Goal: Register for event/course

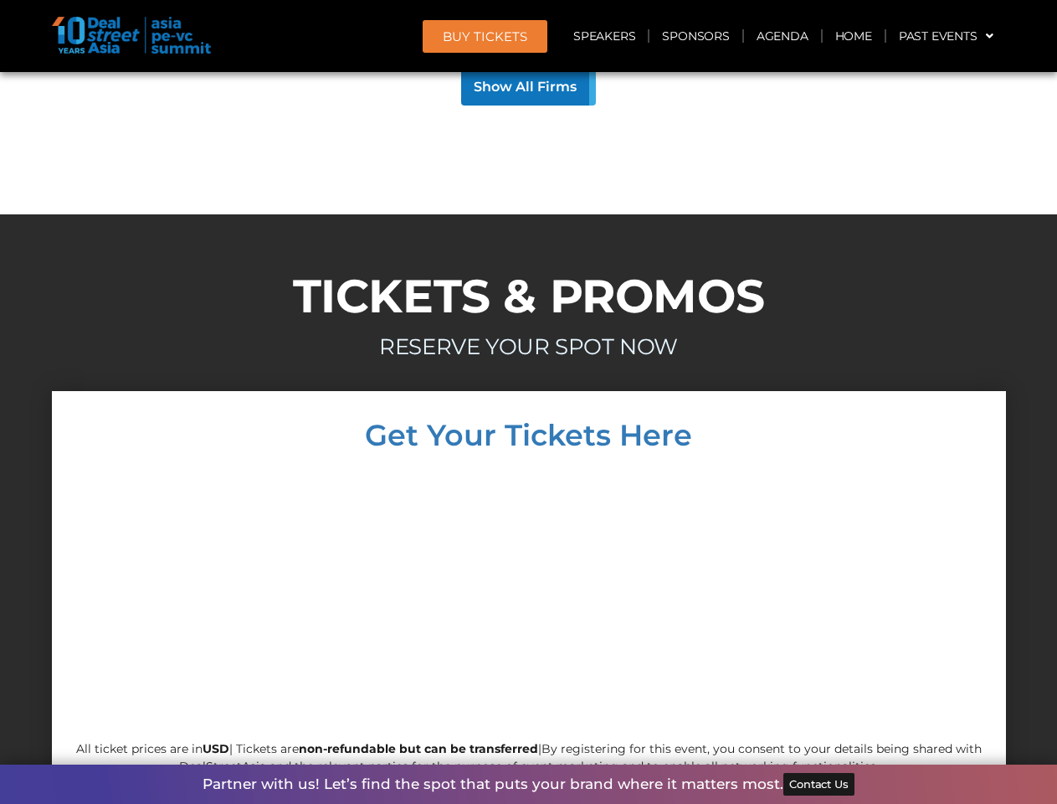
scroll to position [16058, 0]
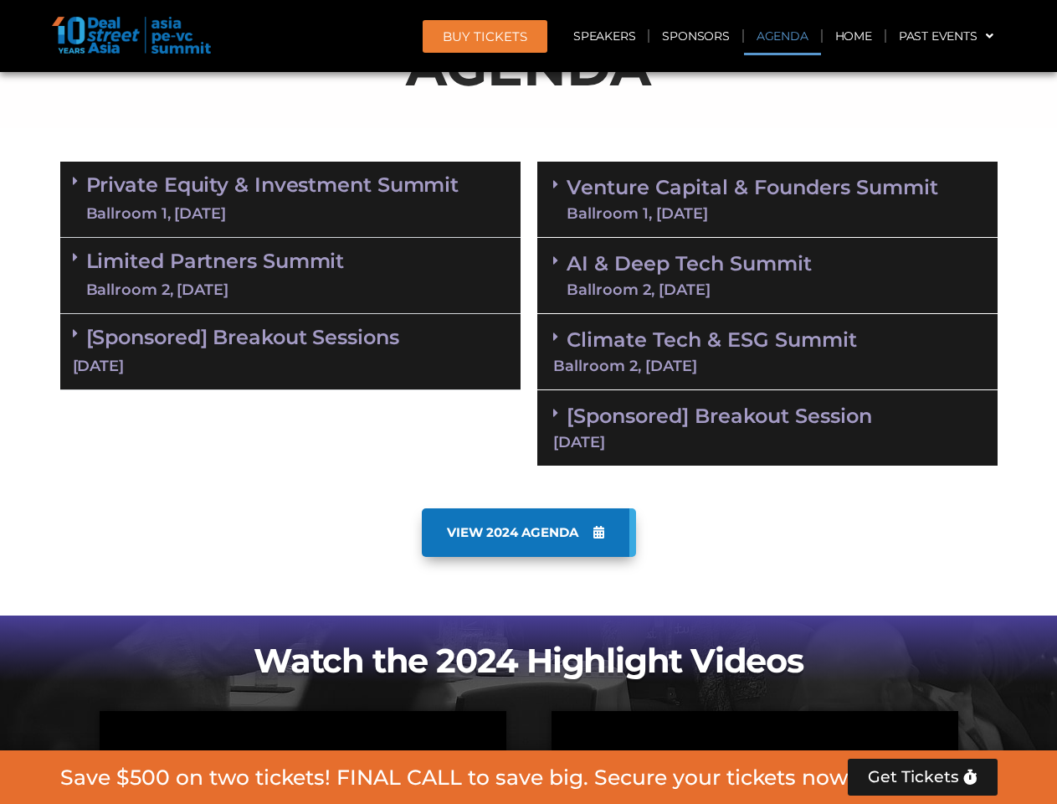
scroll to position [948, 0]
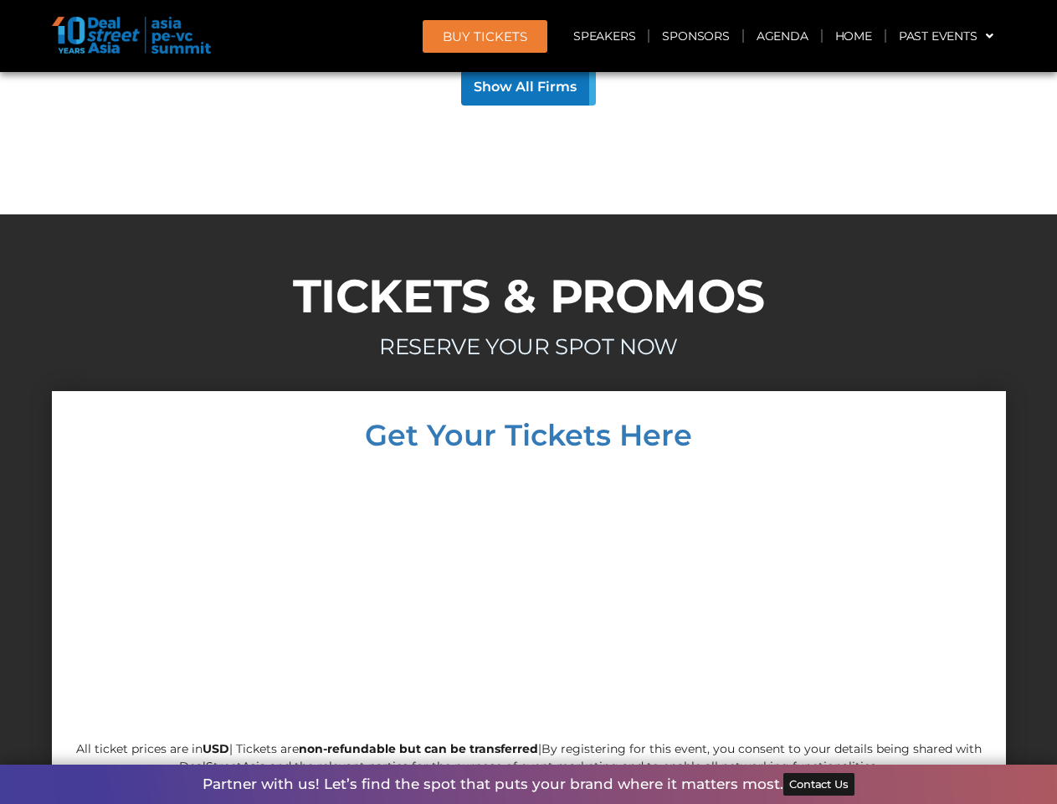
scroll to position [16058, 0]
